Goal: Obtain resource: Obtain resource

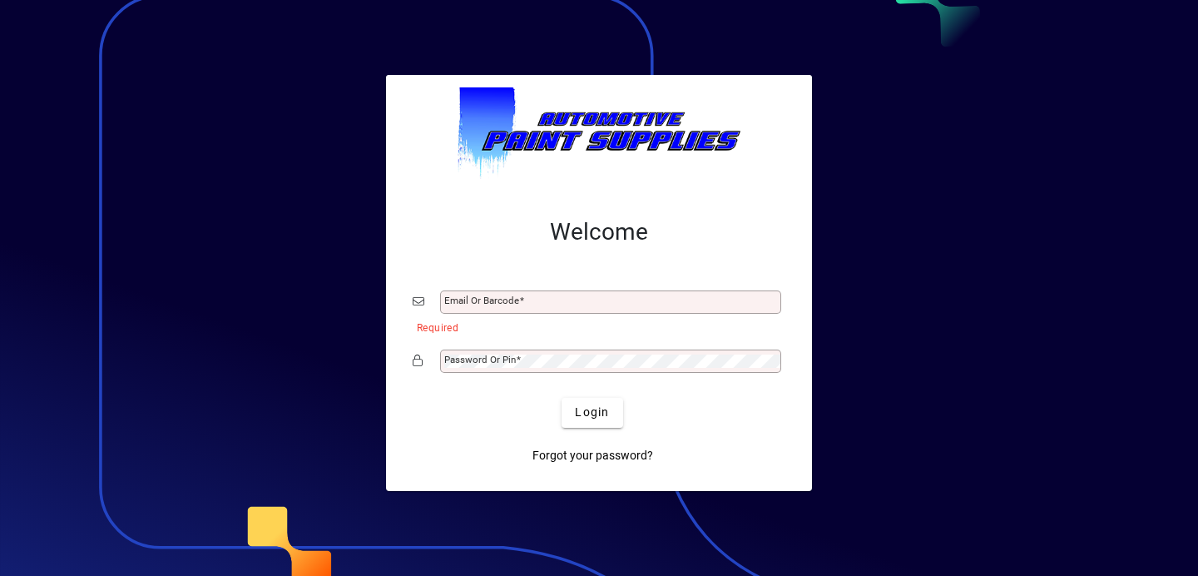
type input "**********"
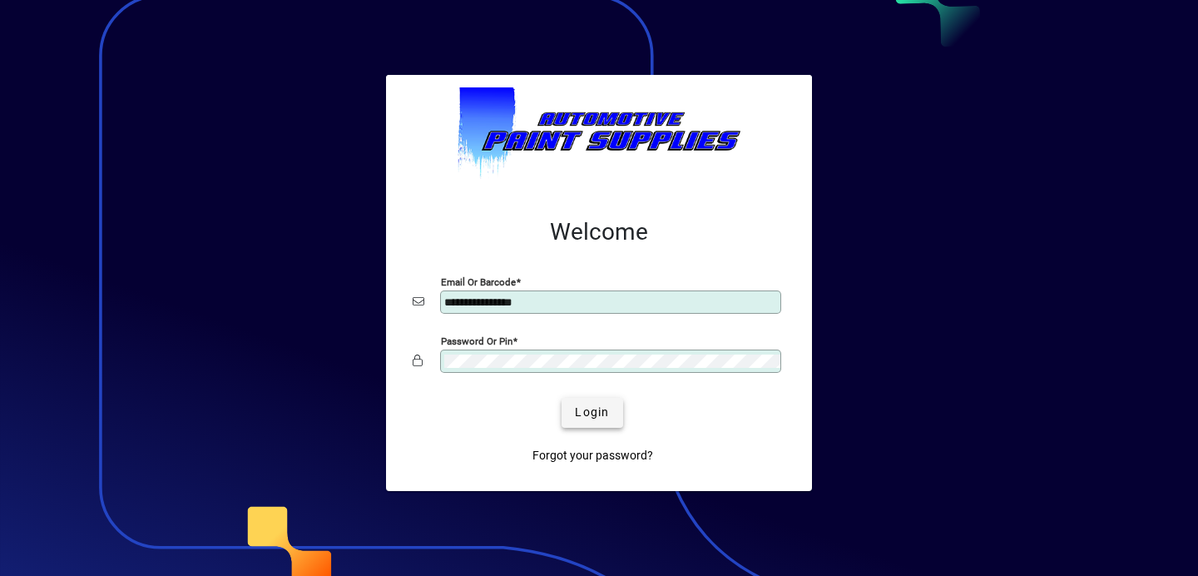
click at [595, 423] on span "submit" at bounding box center [592, 413] width 61 height 40
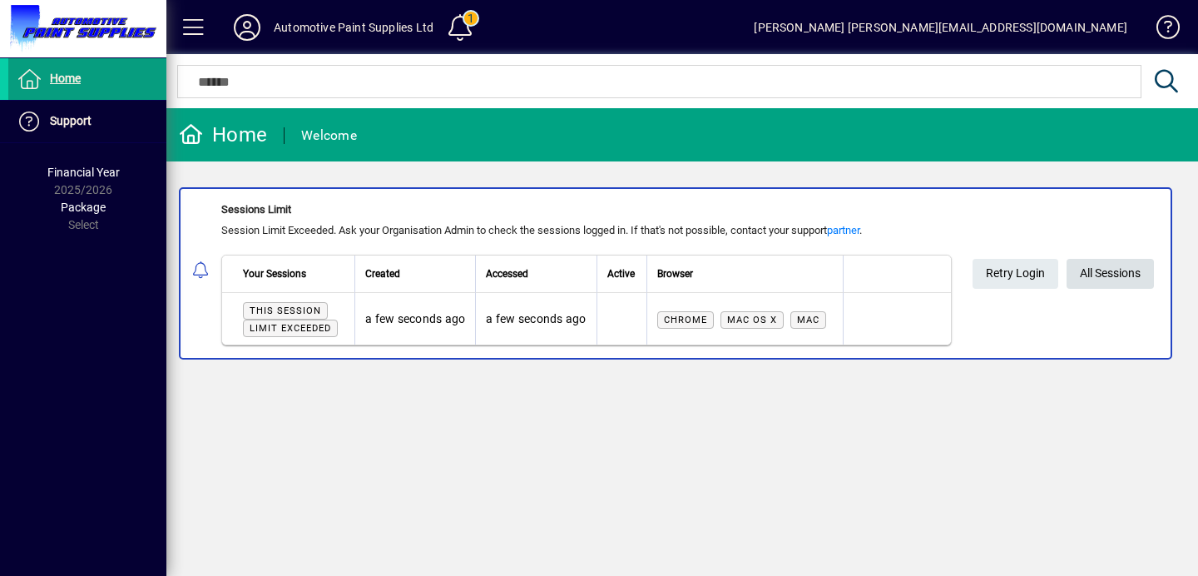
click at [1101, 279] on span "All Sessions" at bounding box center [1110, 273] width 61 height 27
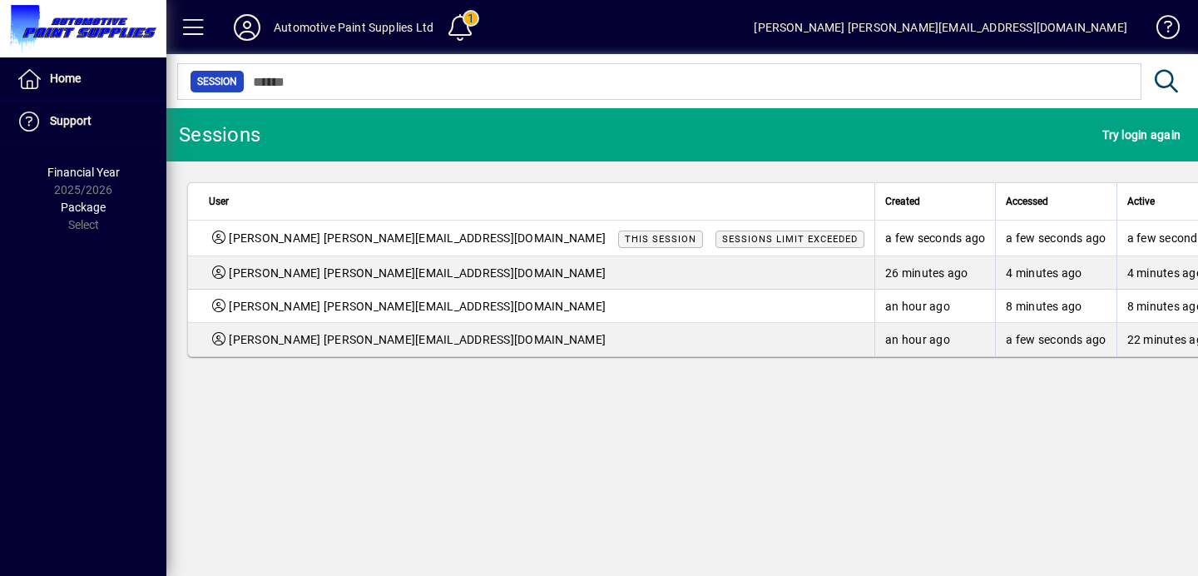
click at [1110, 389] on span "Logout" at bounding box center [1115, 391] width 140 height 20
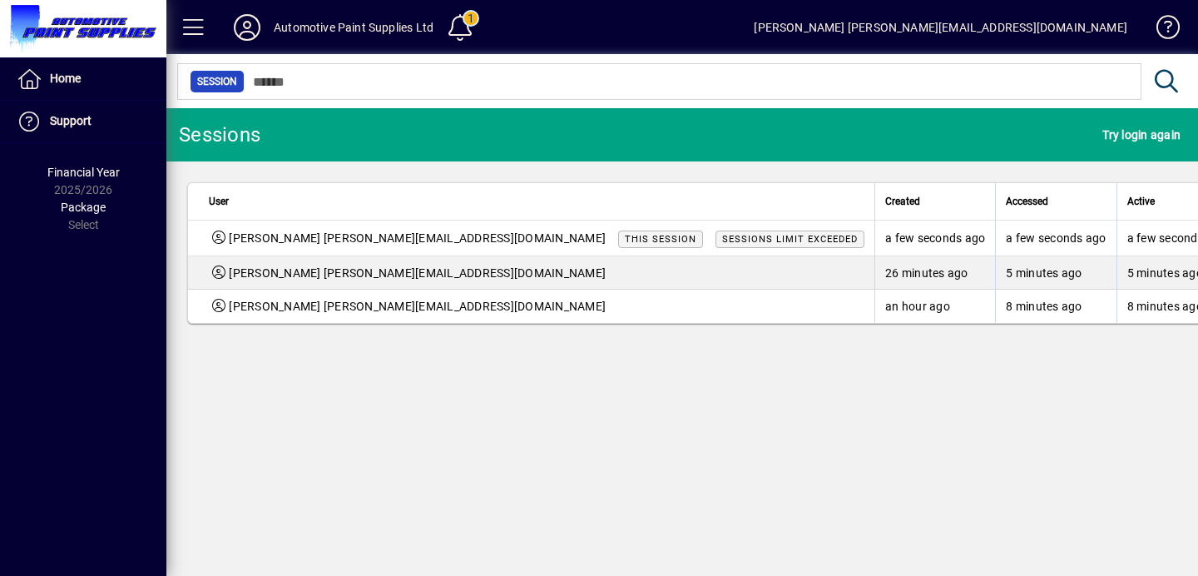
click at [1081, 333] on button "Logout" at bounding box center [1115, 323] width 166 height 30
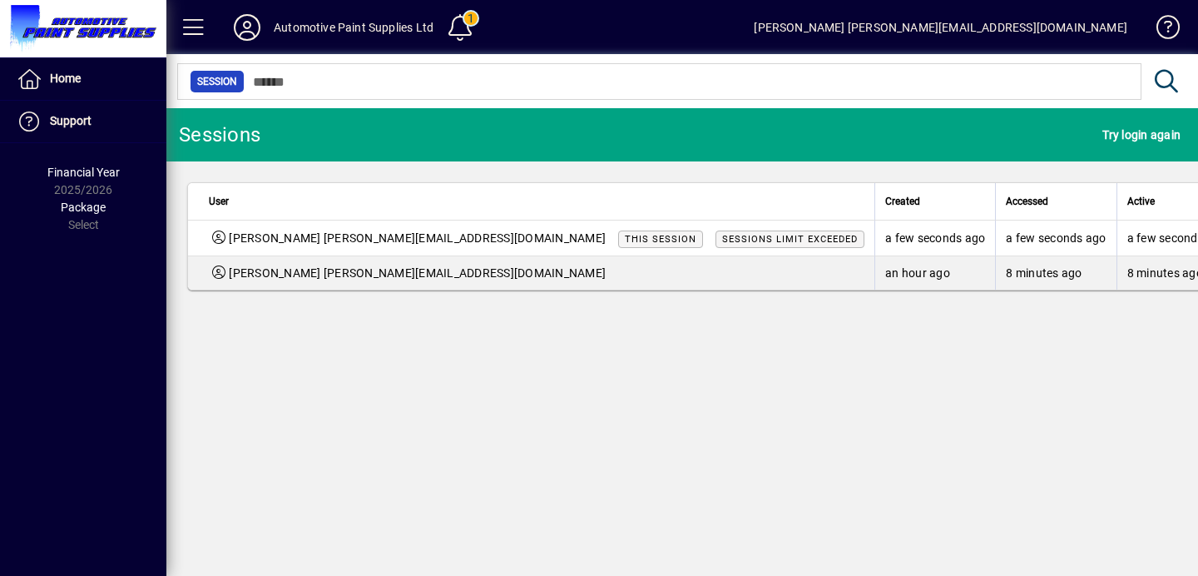
click at [1090, 360] on div "Sessions Try login again User Created Accessed Active Browser Kim Hinton kim@au…" at bounding box center [682, 342] width 1032 height 468
click at [1063, 325] on span "Logout" at bounding box center [1115, 323] width 140 height 20
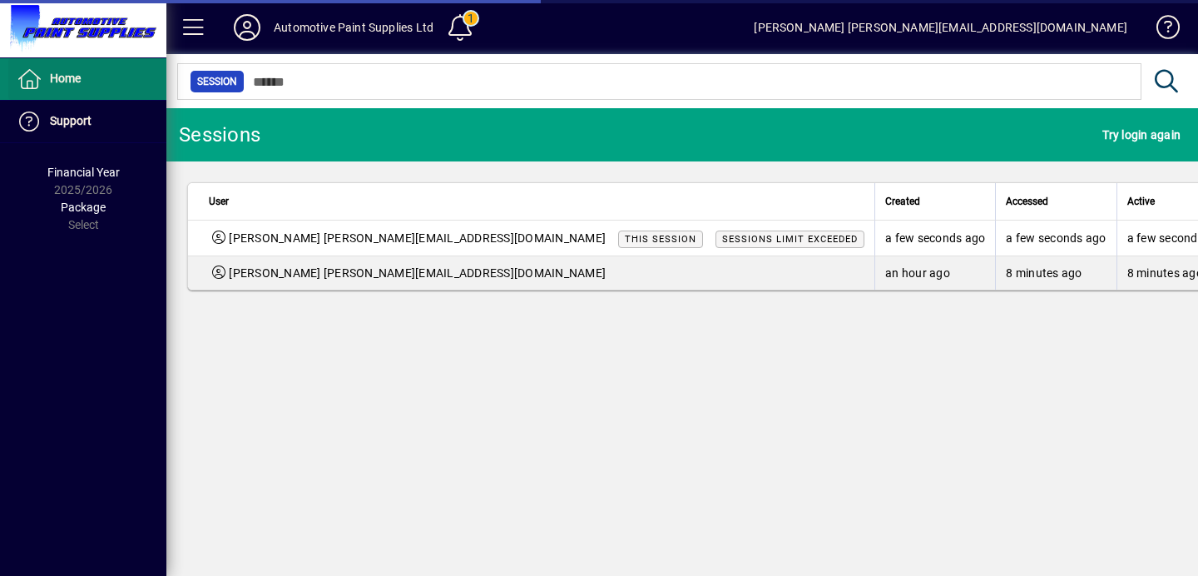
click at [80, 68] on span at bounding box center [87, 79] width 158 height 40
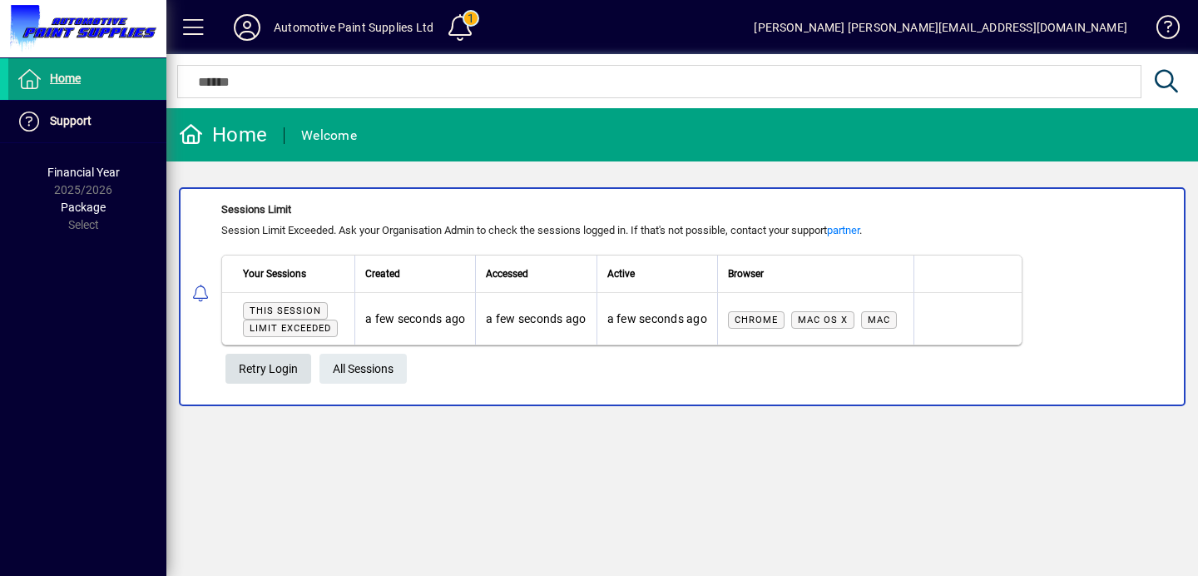
click at [257, 368] on span "Retry Login" at bounding box center [268, 368] width 59 height 27
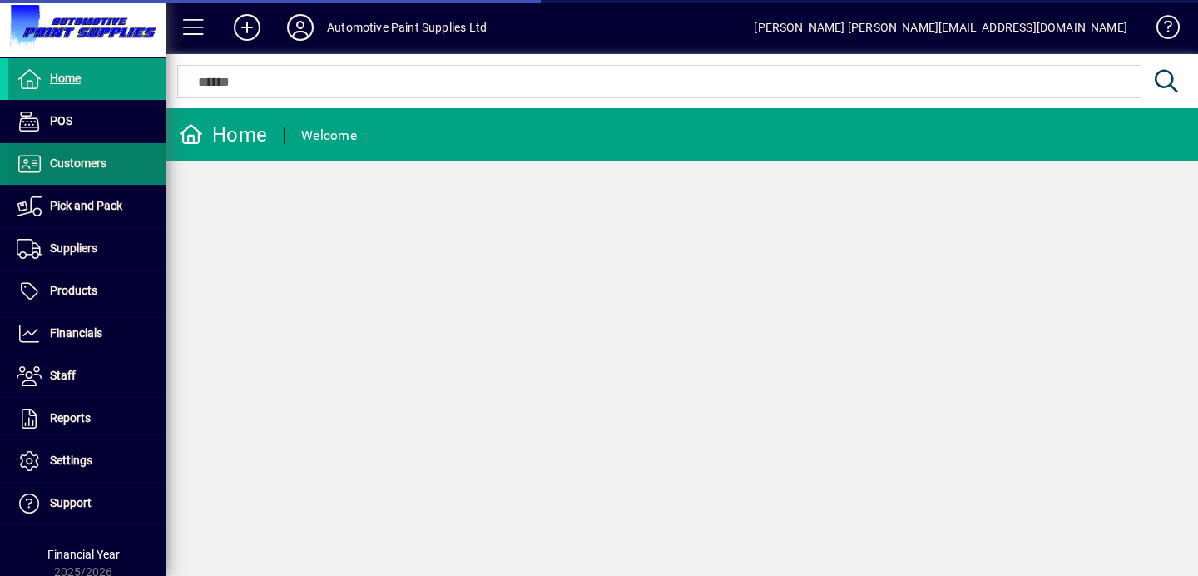
click at [126, 165] on span at bounding box center [87, 164] width 158 height 40
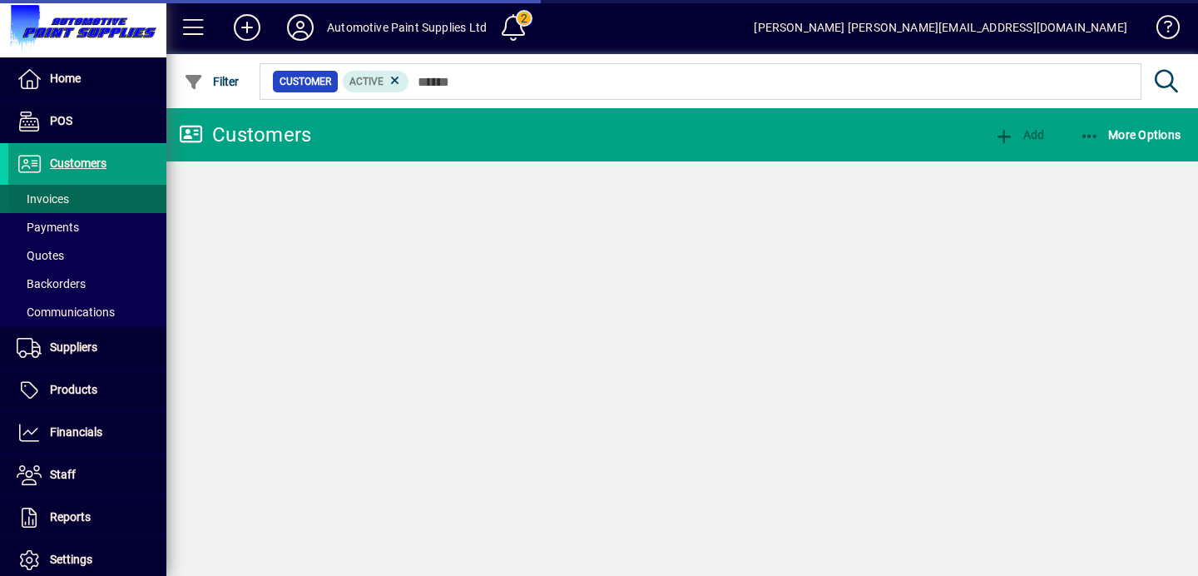
click at [94, 200] on span at bounding box center [87, 199] width 158 height 40
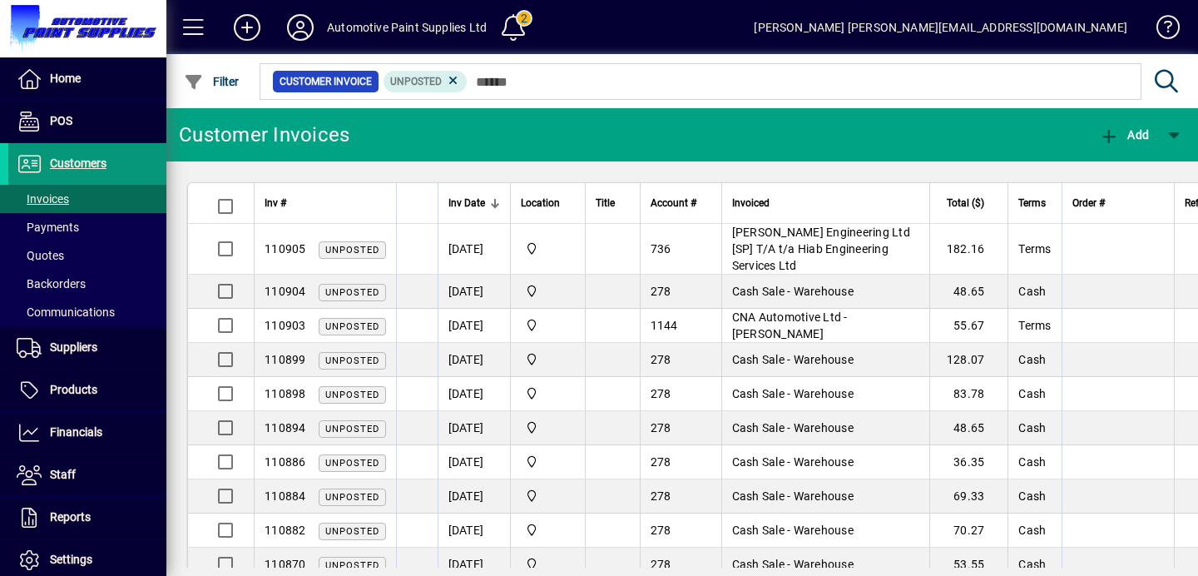
click at [74, 166] on span "Customers" at bounding box center [78, 162] width 57 height 13
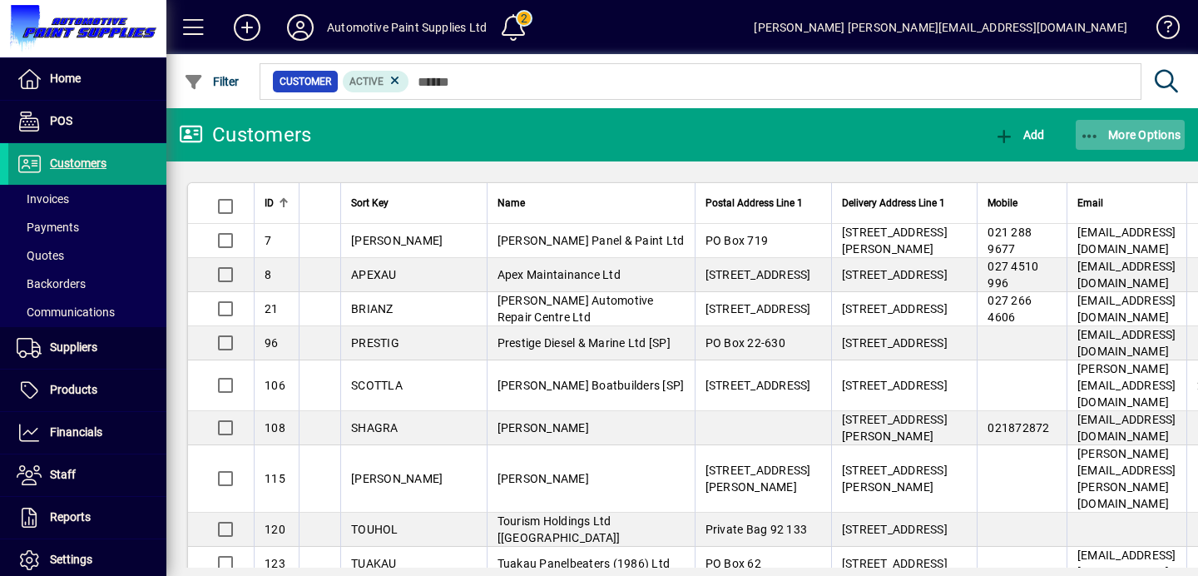
click at [1103, 136] on span "More Options" at bounding box center [1130, 134] width 101 height 13
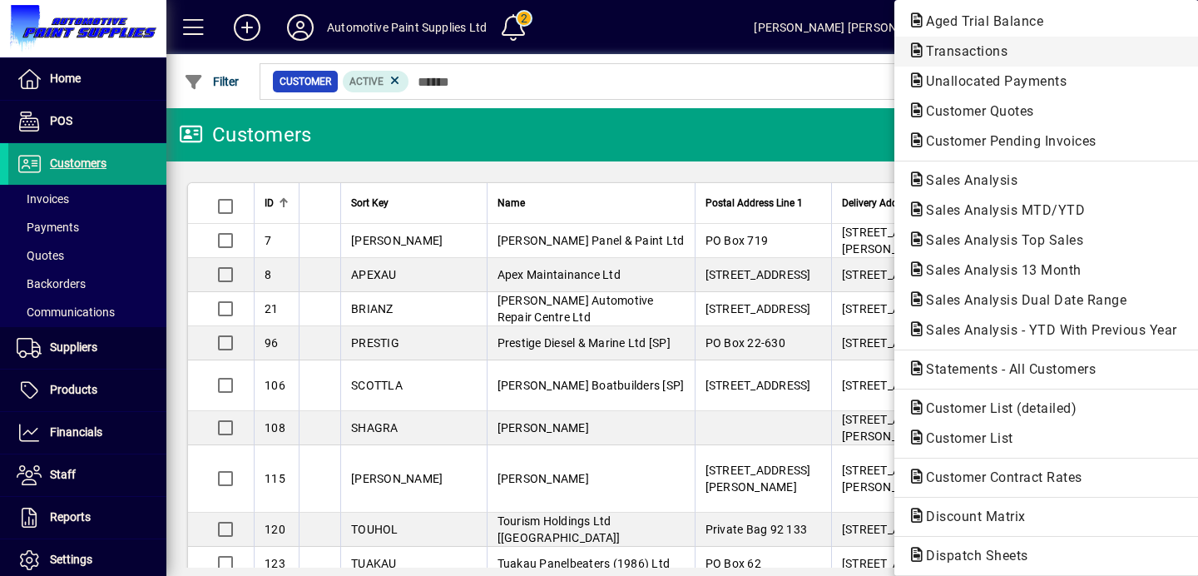
click at [988, 47] on span "Transactions" at bounding box center [962, 51] width 108 height 16
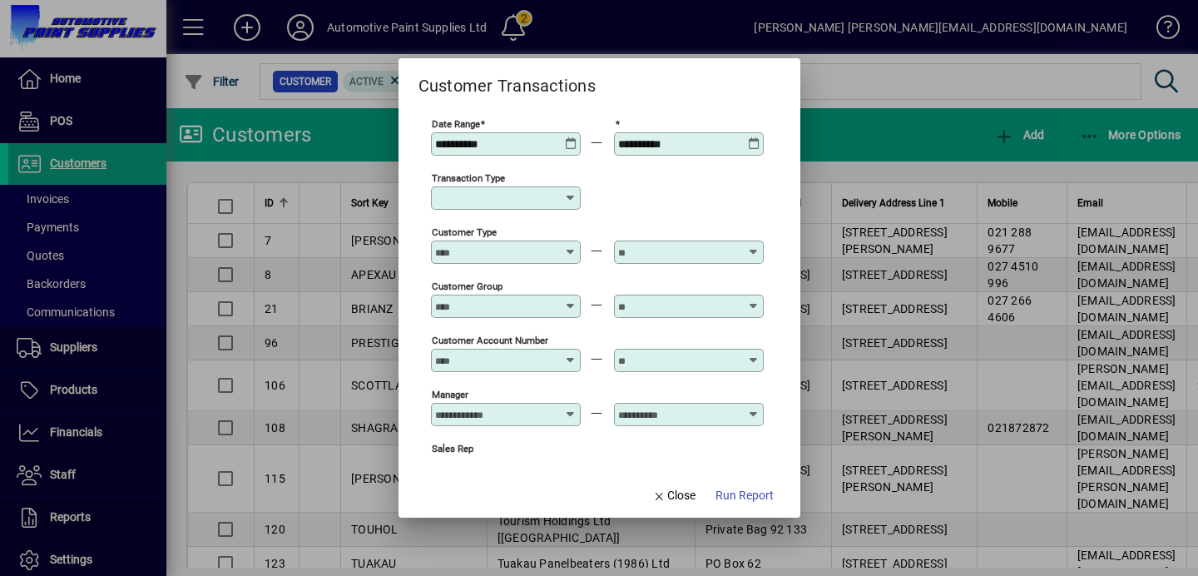
click at [576, 137] on icon at bounding box center [571, 137] width 12 height 0
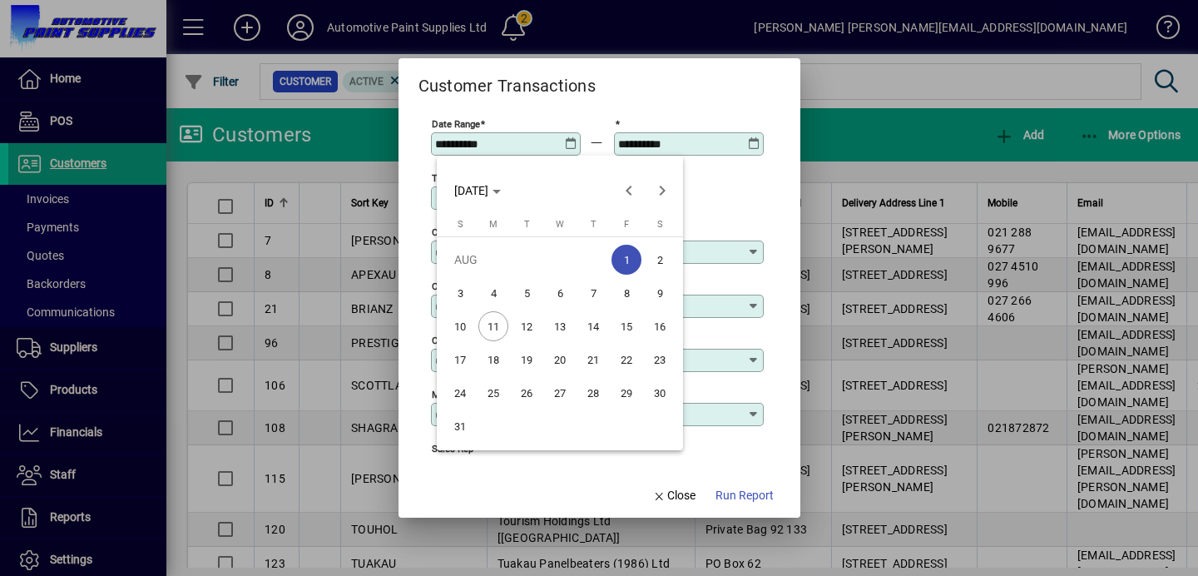
click at [484, 319] on span "11" at bounding box center [493, 326] width 30 height 30
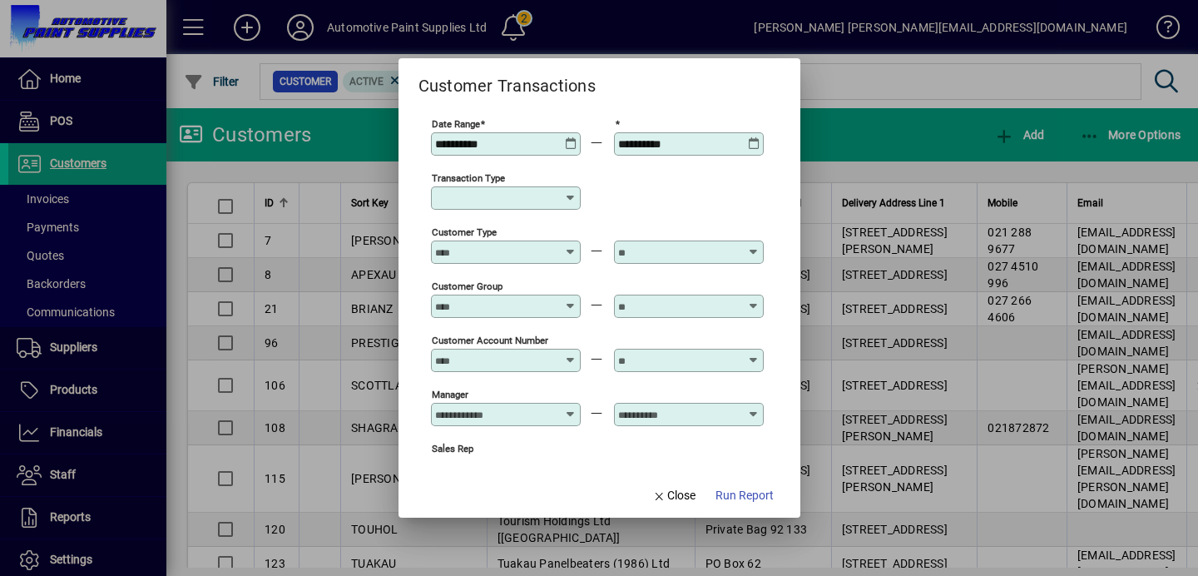
type input "**********"
click at [489, 193] on input "Transaction Type" at bounding box center [499, 197] width 129 height 13
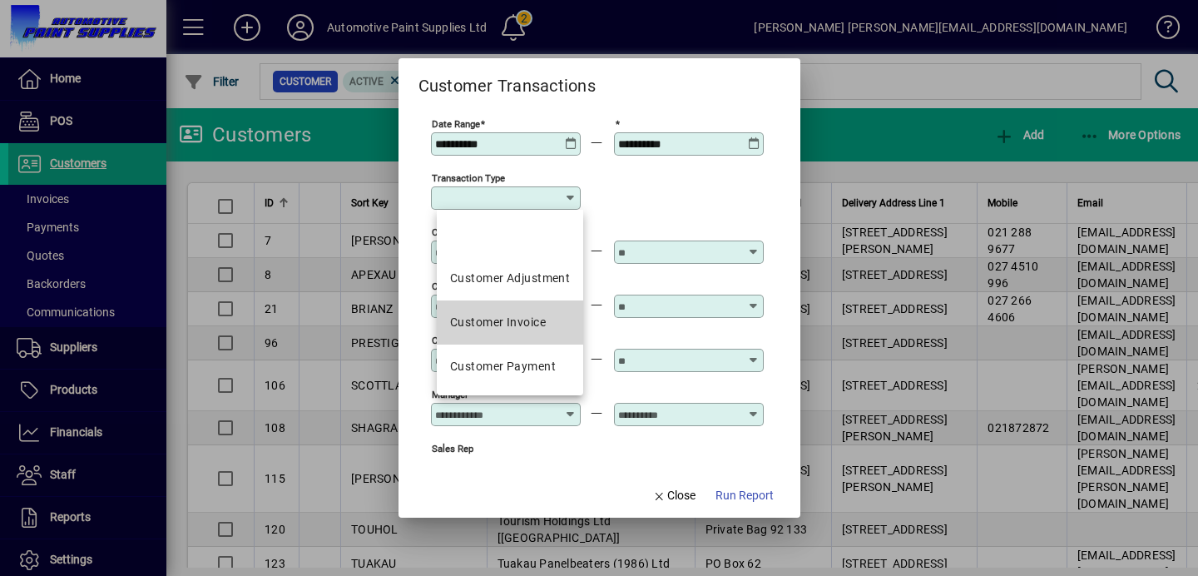
click at [495, 318] on div "Customer Invoice" at bounding box center [498, 322] width 96 height 17
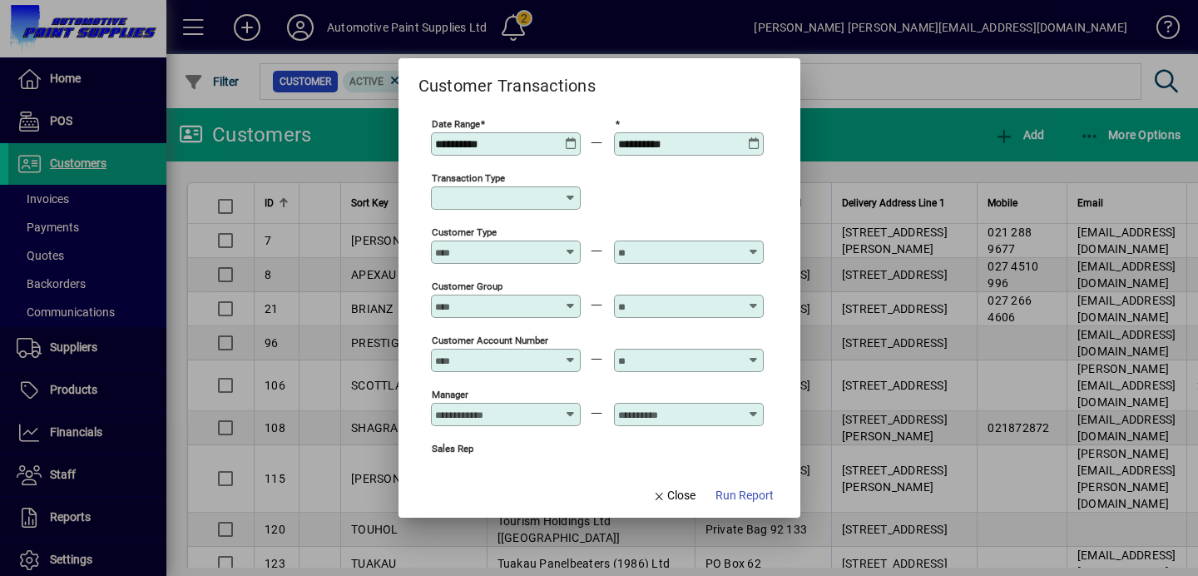
type input "**********"
click at [735, 489] on span "Run Report" at bounding box center [744, 495] width 58 height 17
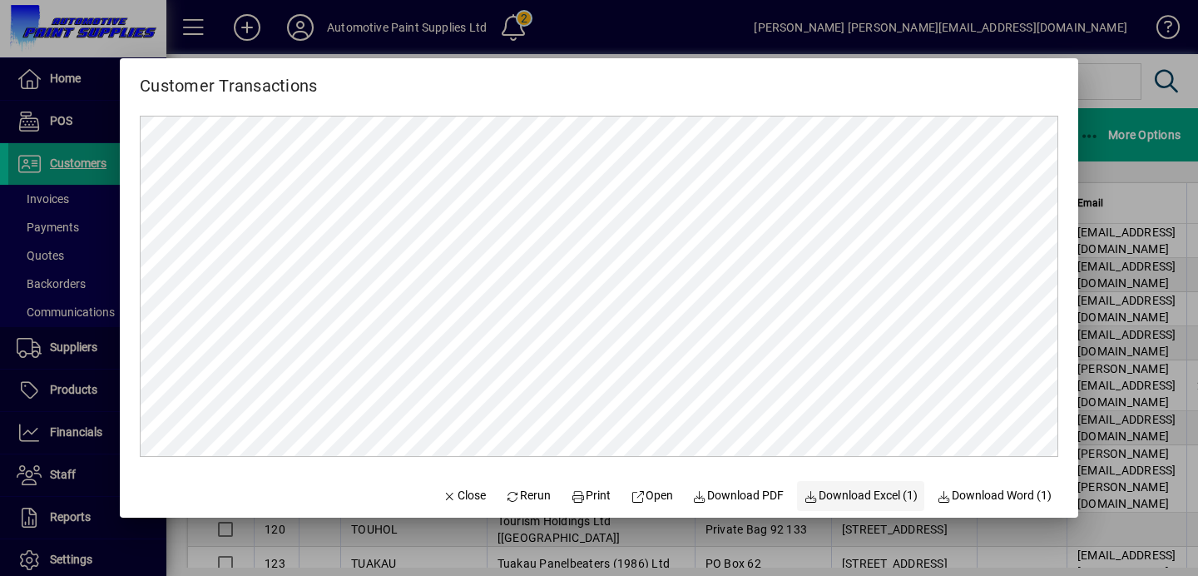
click at [820, 502] on span "Download Excel (1)" at bounding box center [861, 495] width 114 height 17
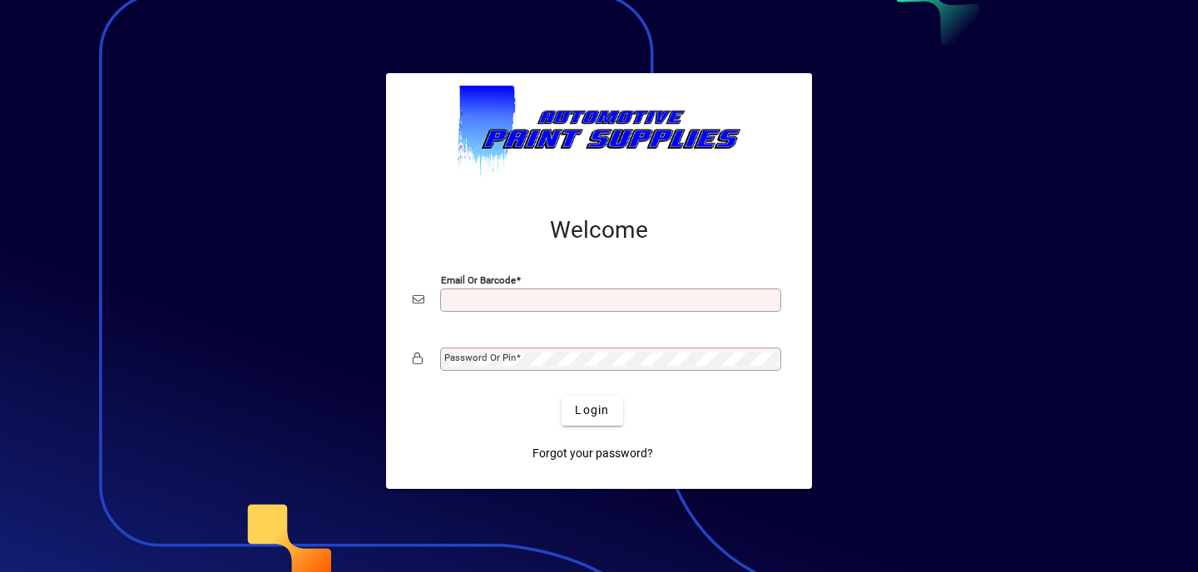
type input "**********"
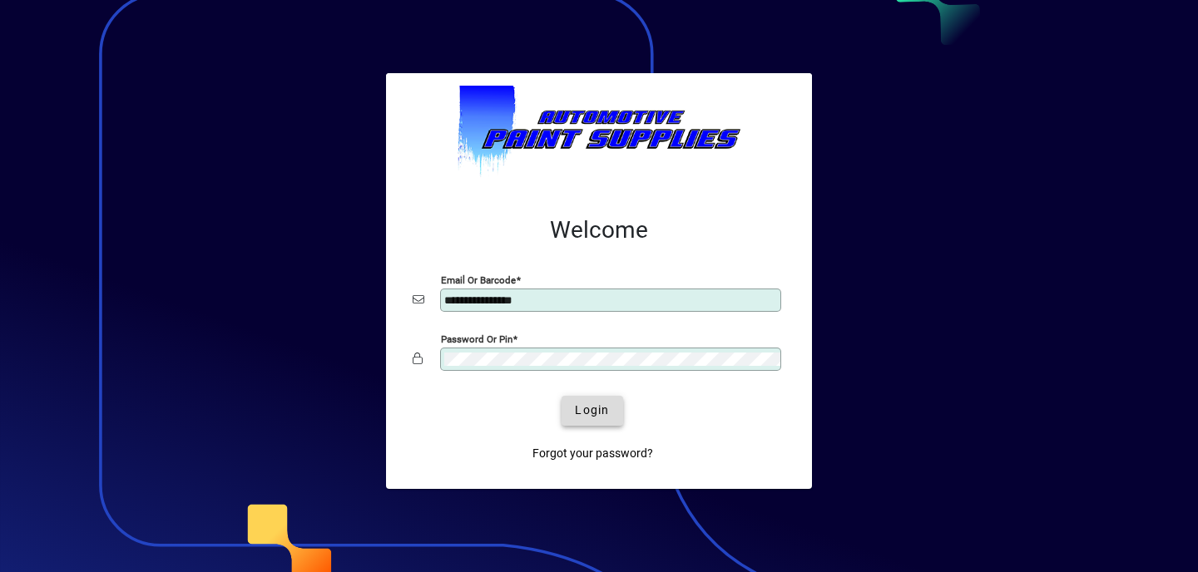
click at [592, 409] on span "Login" at bounding box center [592, 410] width 34 height 17
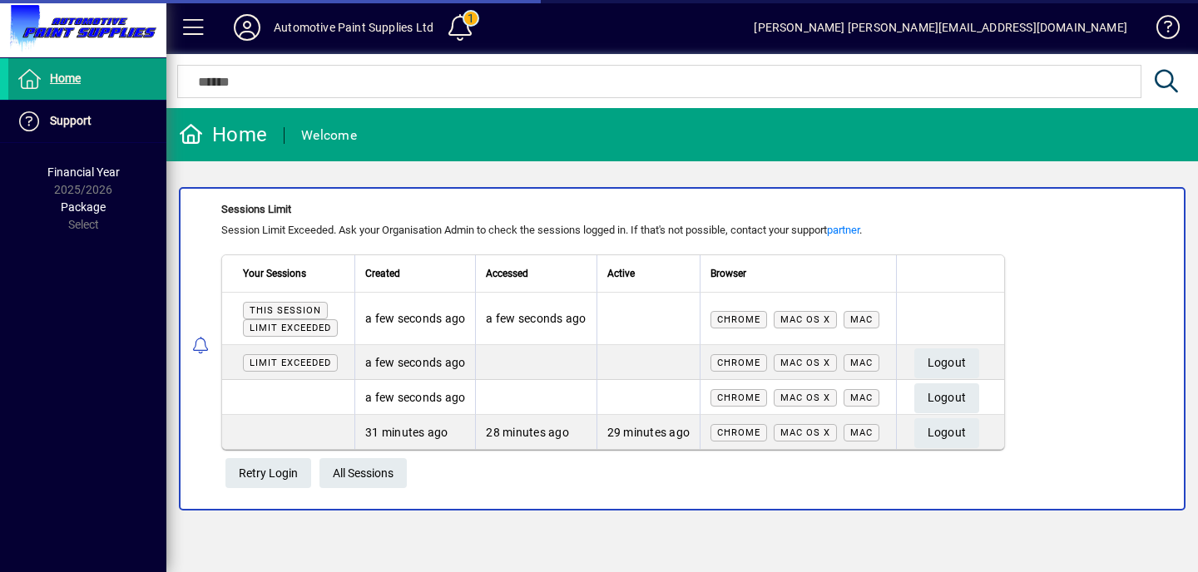
click at [1060, 237] on div "Sessions Limit Session Limit Exceeded. Ask your Organisation Admin to check the…" at bounding box center [696, 348] width 950 height 295
click at [948, 392] on span "Logout" at bounding box center [947, 397] width 39 height 27
click at [948, 419] on span "Logout" at bounding box center [947, 432] width 39 height 27
click at [949, 423] on span "Logout" at bounding box center [947, 432] width 39 height 27
click at [951, 404] on span "Logout" at bounding box center [947, 397] width 39 height 27
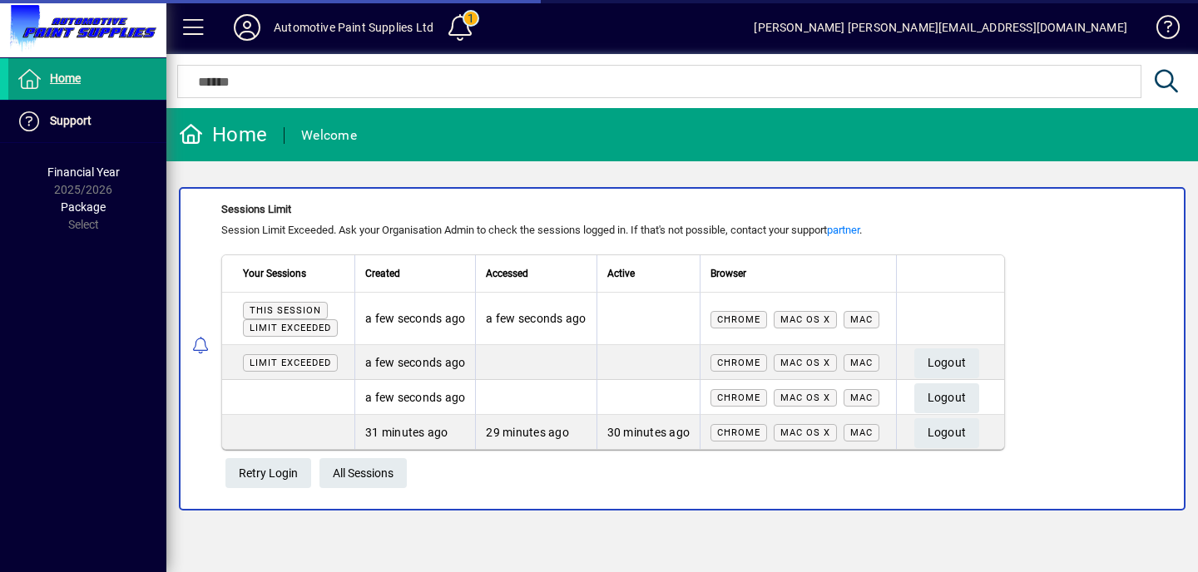
click at [250, 132] on div "Home" at bounding box center [223, 134] width 88 height 27
click at [68, 77] on span "Home" at bounding box center [65, 78] width 31 height 13
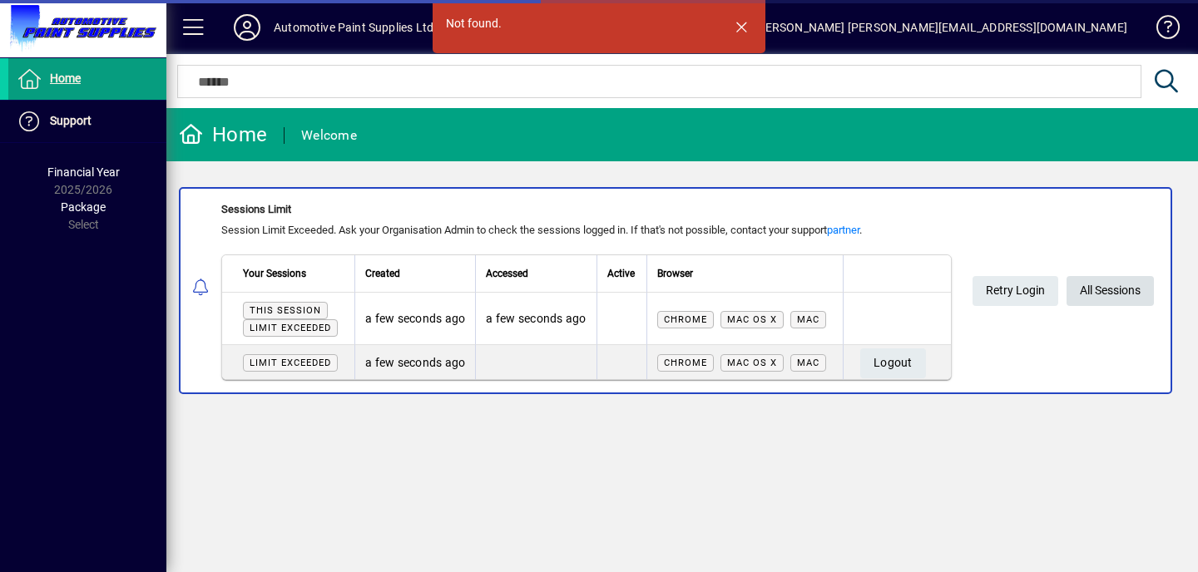
click at [1105, 287] on span "All Sessions" at bounding box center [1110, 290] width 61 height 27
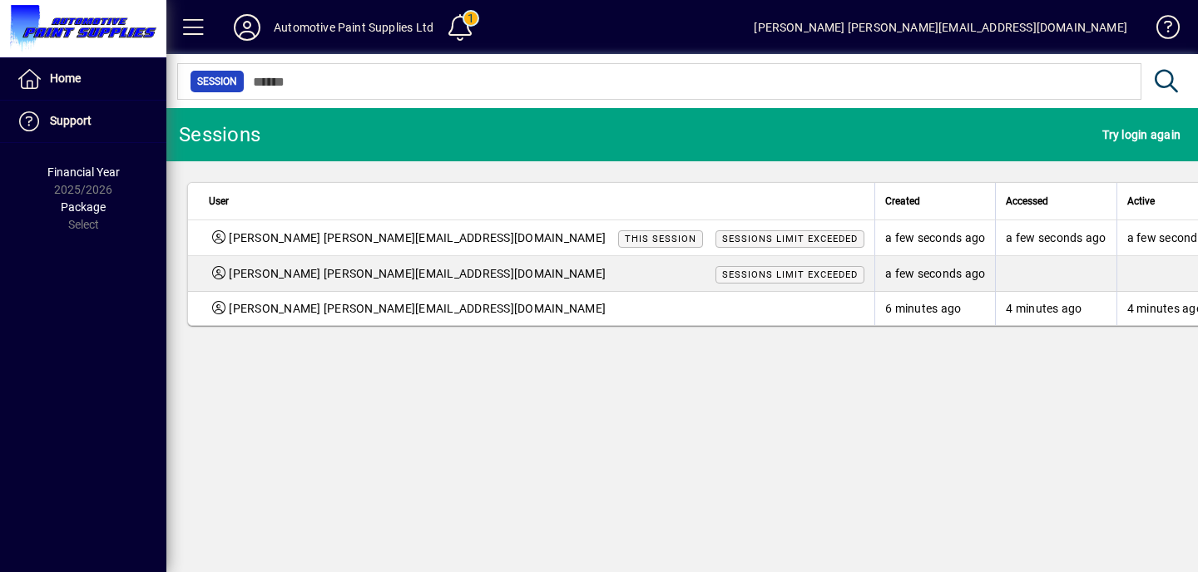
click at [1084, 338] on span "Logout" at bounding box center [1115, 331] width 140 height 20
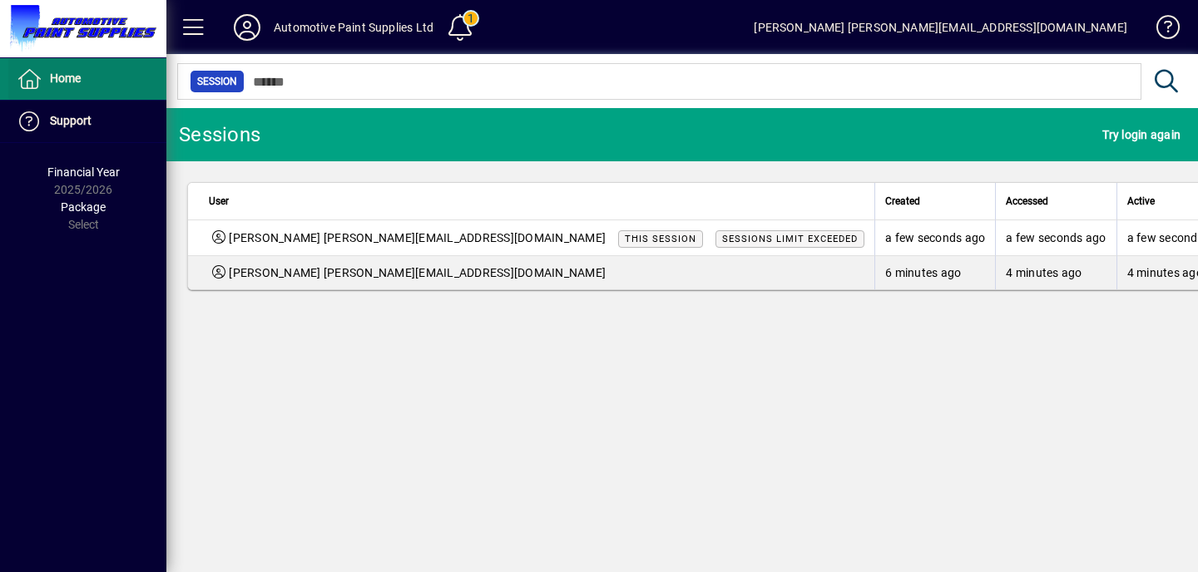
click at [87, 79] on span at bounding box center [87, 79] width 158 height 40
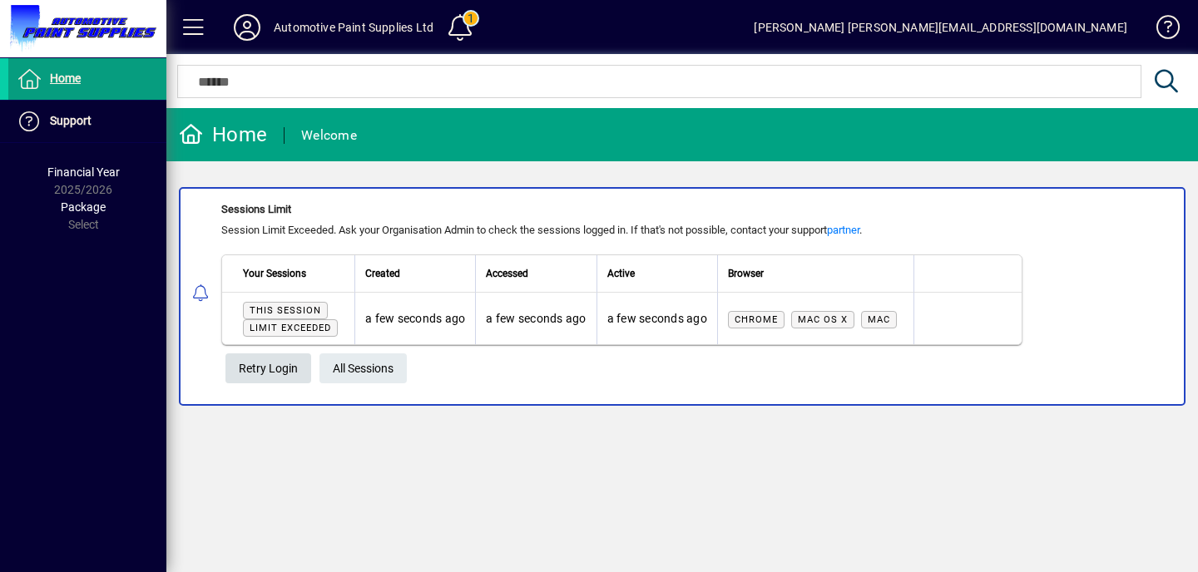
click at [255, 364] on span "Retry Login" at bounding box center [268, 368] width 59 height 27
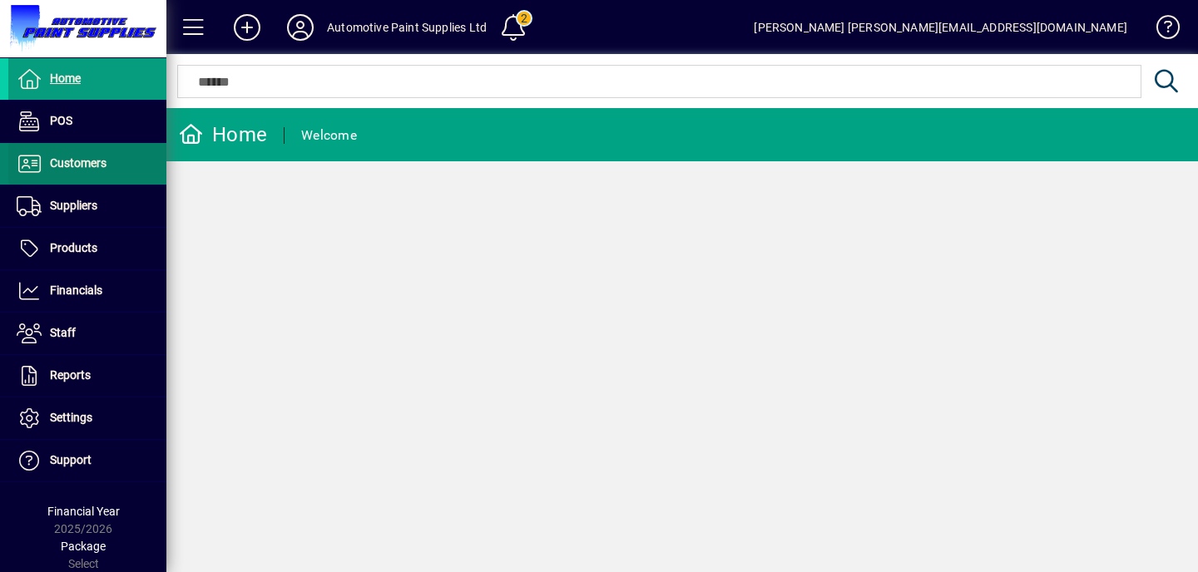
click at [102, 163] on span "Customers" at bounding box center [78, 162] width 57 height 13
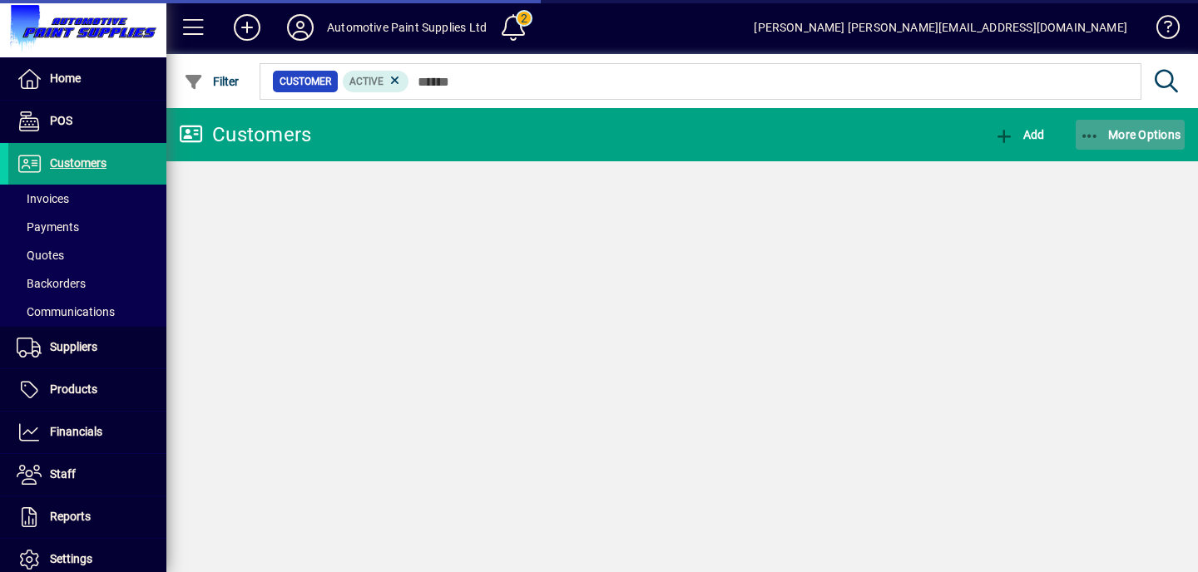
click at [1156, 142] on span "button" at bounding box center [1131, 135] width 110 height 40
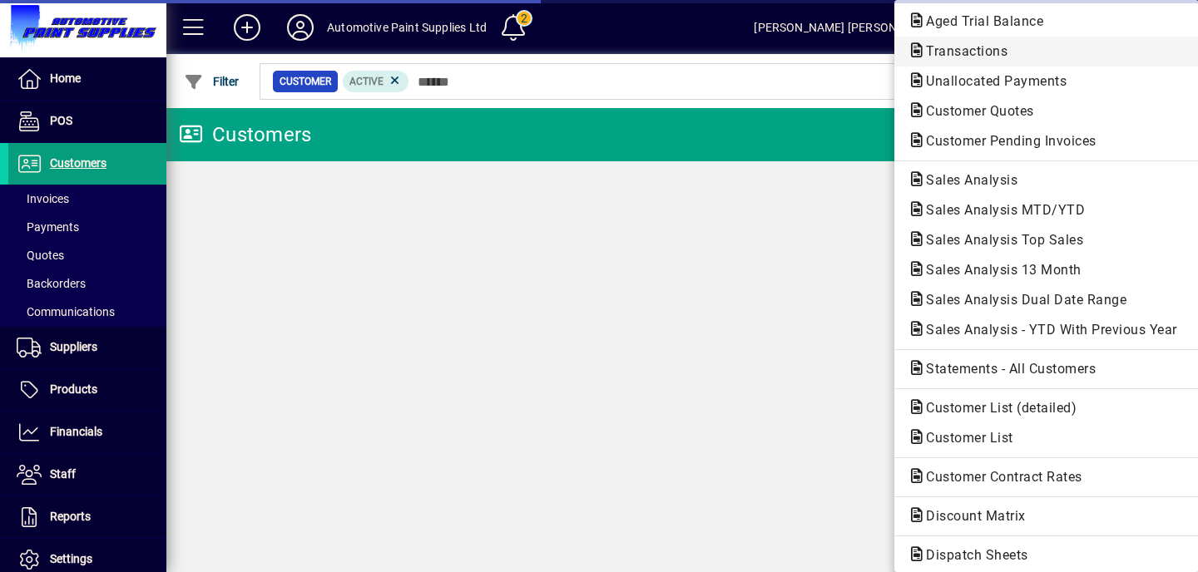
click at [934, 57] on span "Transactions" at bounding box center [962, 51] width 108 height 16
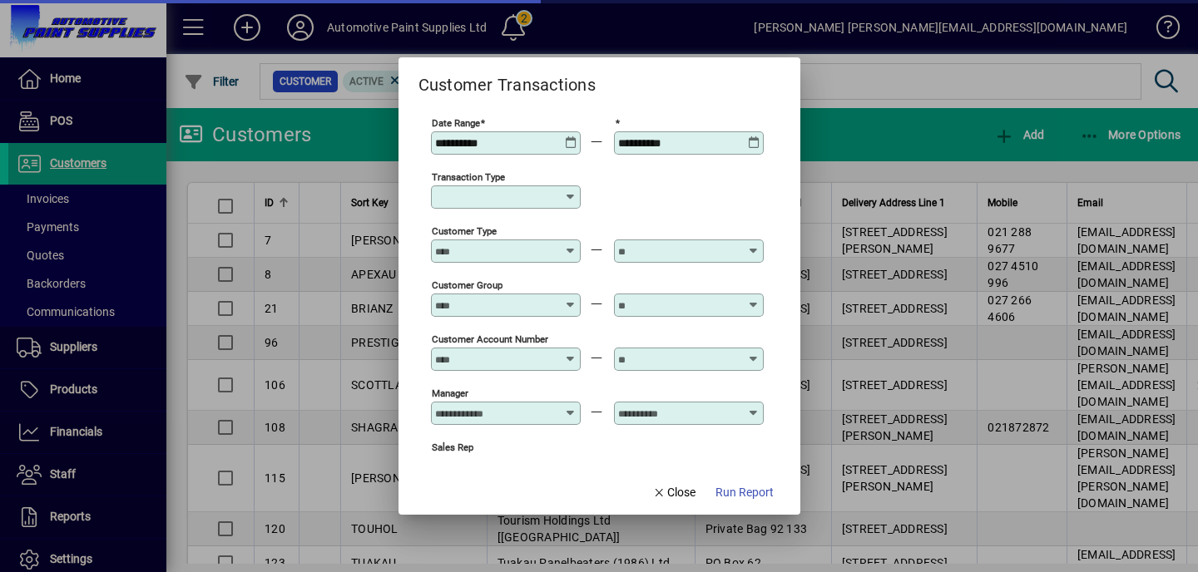
click at [574, 136] on icon at bounding box center [571, 136] width 12 height 0
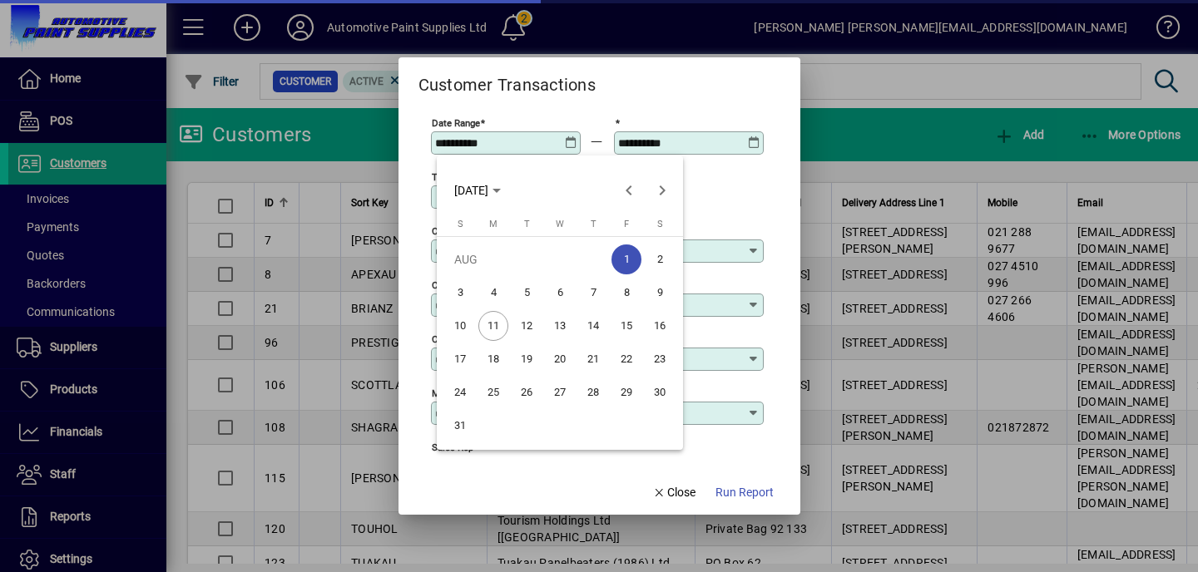
click at [503, 328] on span "11" at bounding box center [493, 326] width 30 height 30
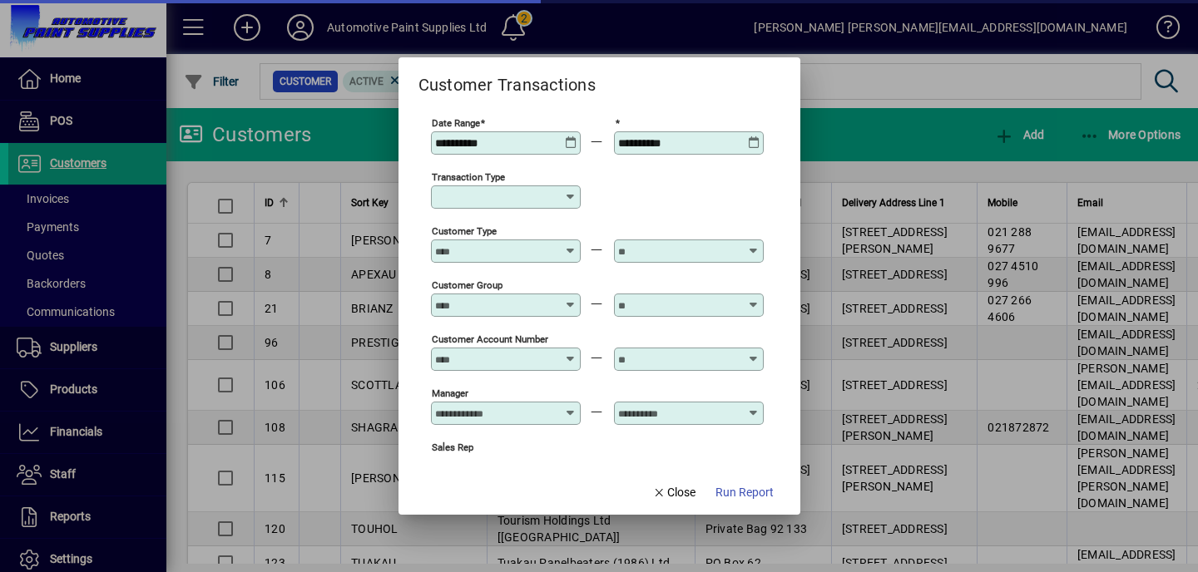
type input "**********"
click at [483, 197] on input "Transaction Type" at bounding box center [499, 197] width 129 height 13
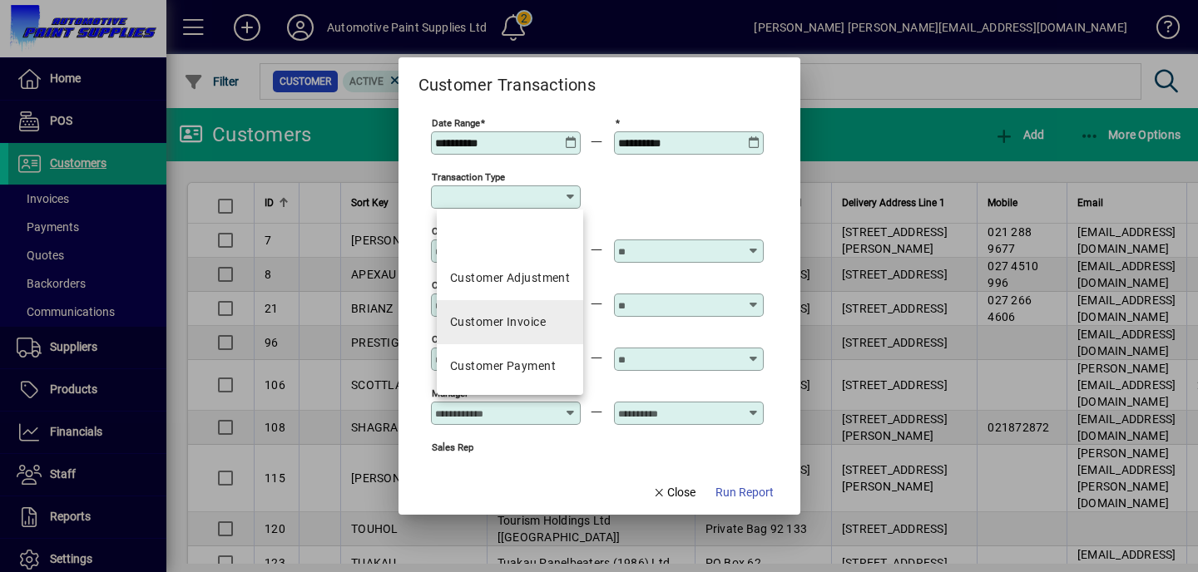
click at [498, 325] on div "Customer Invoice" at bounding box center [498, 322] width 96 height 17
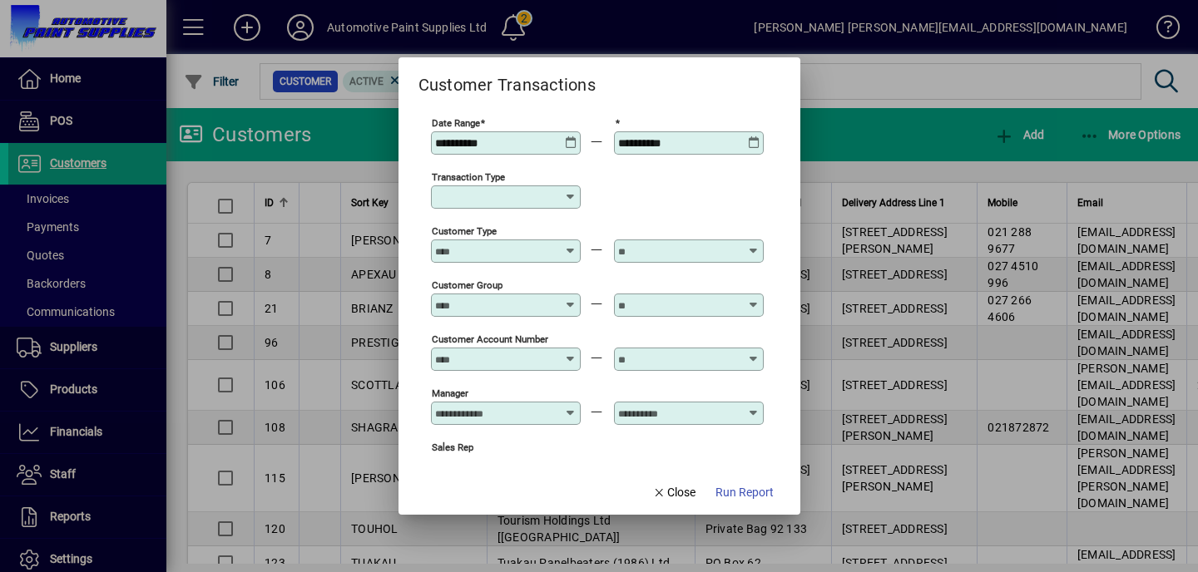
type input "**********"
click at [733, 493] on span "Run Report" at bounding box center [744, 492] width 58 height 17
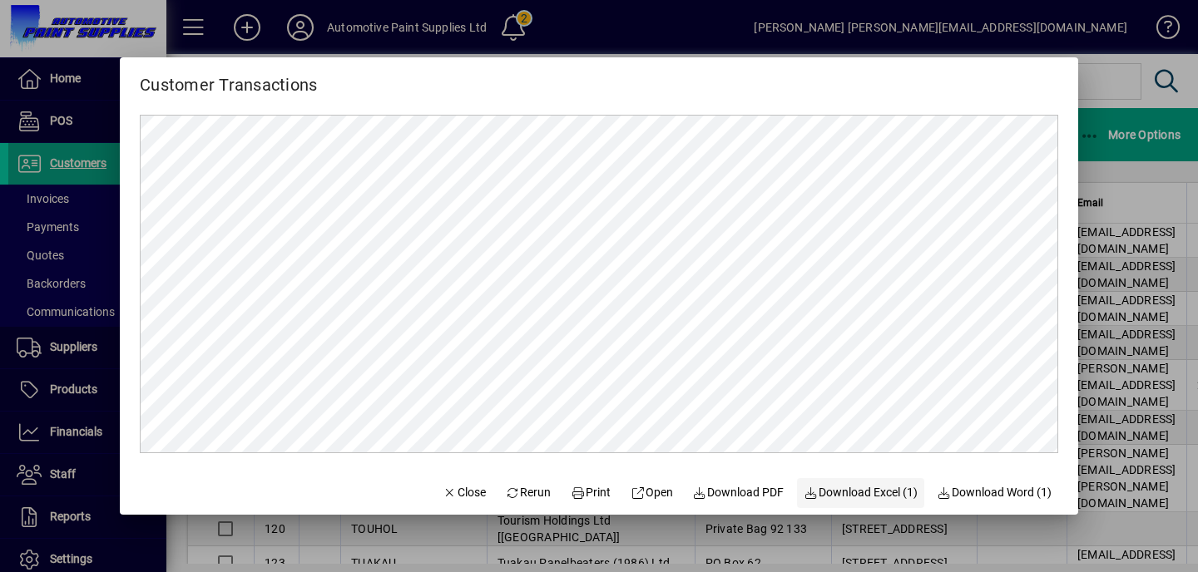
click at [867, 488] on span "Download Excel (1)" at bounding box center [861, 492] width 114 height 17
